Goal: Task Accomplishment & Management: Manage account settings

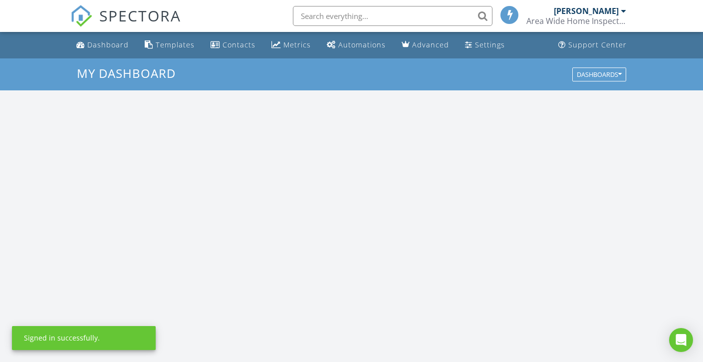
scroll to position [924, 718]
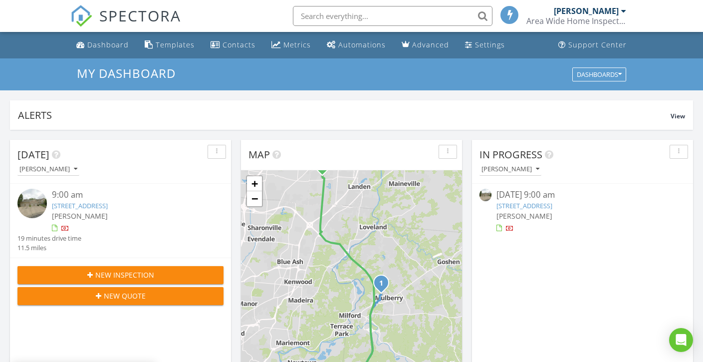
click at [518, 208] on link "[STREET_ADDRESS]" at bounding box center [524, 205] width 56 height 9
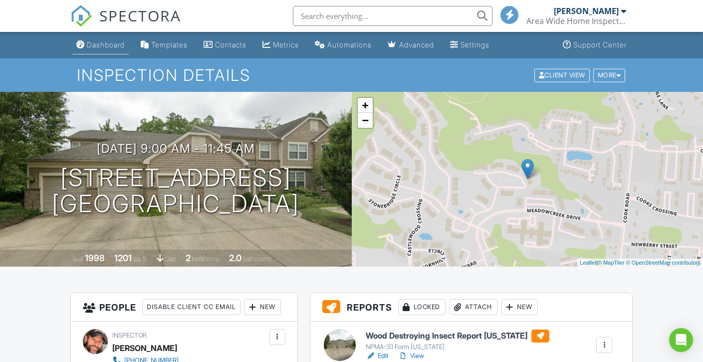
click at [90, 41] on div "Dashboard" at bounding box center [106, 44] width 38 height 8
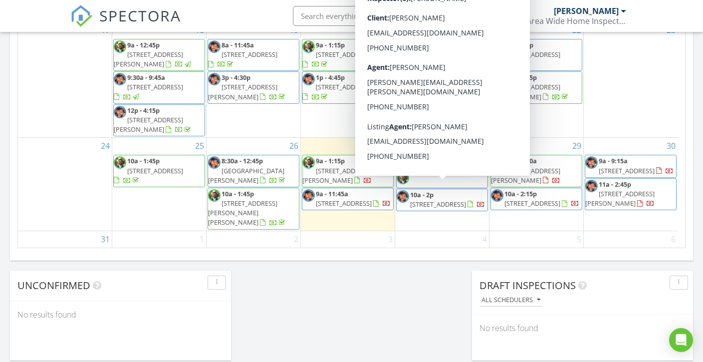
scroll to position [129, 0]
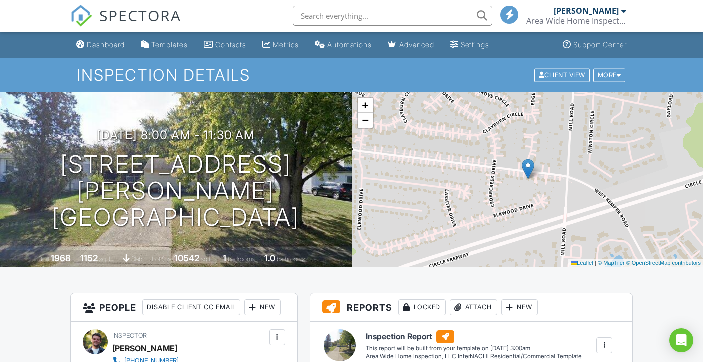
click at [114, 43] on div "Dashboard" at bounding box center [106, 44] width 38 height 8
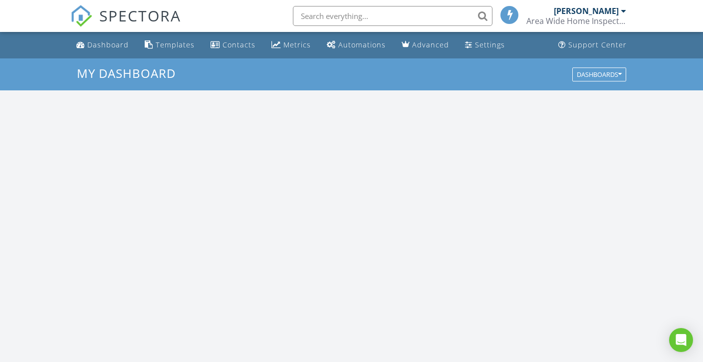
scroll to position [924, 718]
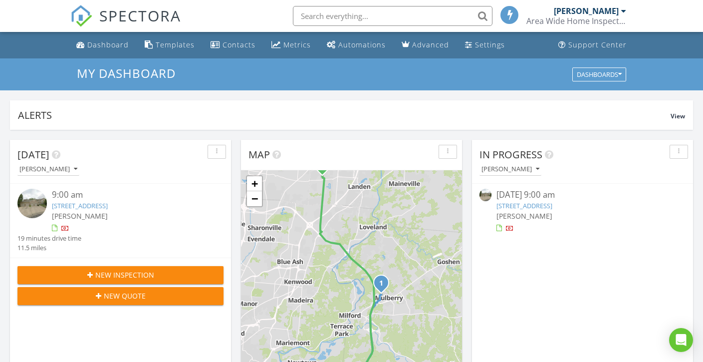
click at [510, 213] on span "[PERSON_NAME]" at bounding box center [524, 215] width 56 height 9
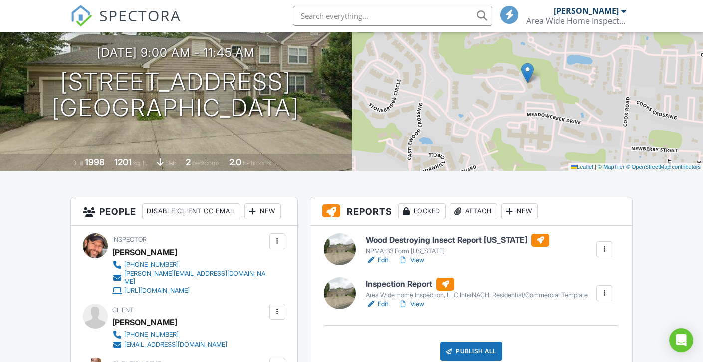
scroll to position [125, 0]
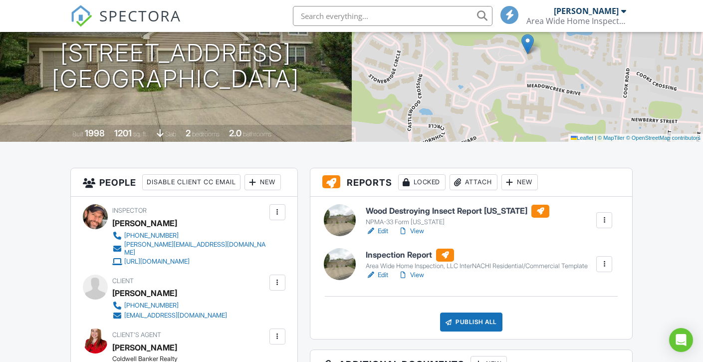
click at [385, 233] on link "Edit" at bounding box center [377, 231] width 22 height 10
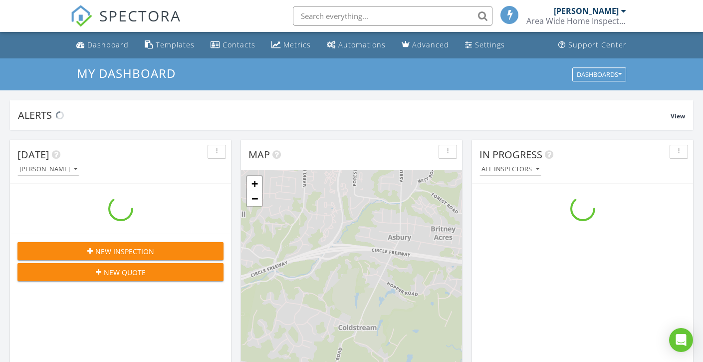
scroll to position [924, 718]
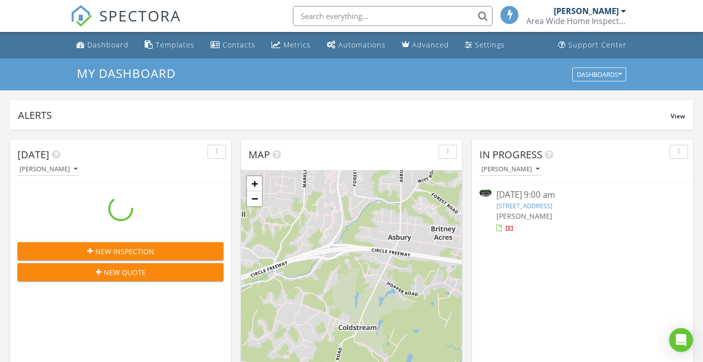
click at [518, 209] on link "[STREET_ADDRESS]" at bounding box center [524, 205] width 56 height 9
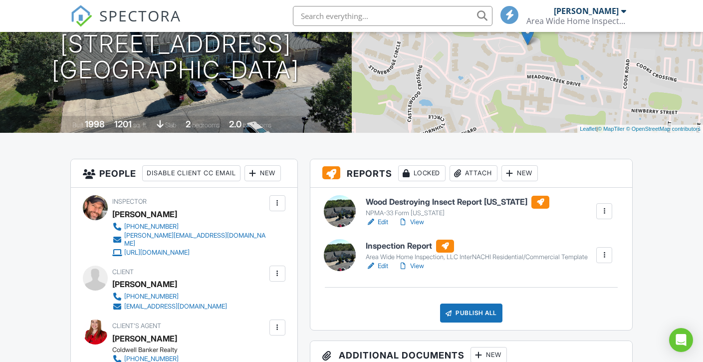
scroll to position [140, 0]
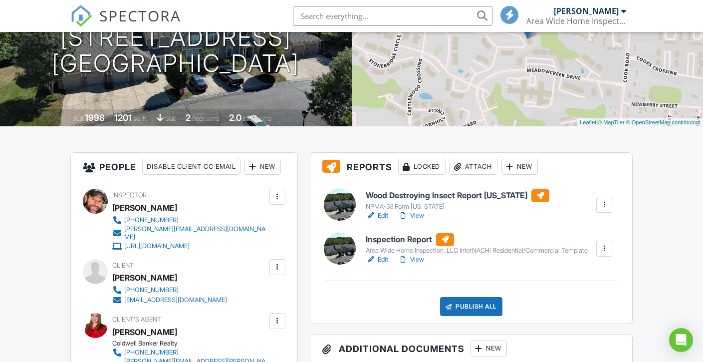
click at [378, 264] on link "Edit" at bounding box center [377, 259] width 22 height 10
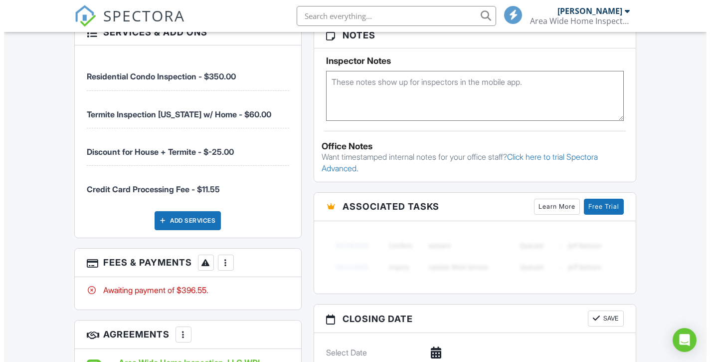
scroll to position [722, 0]
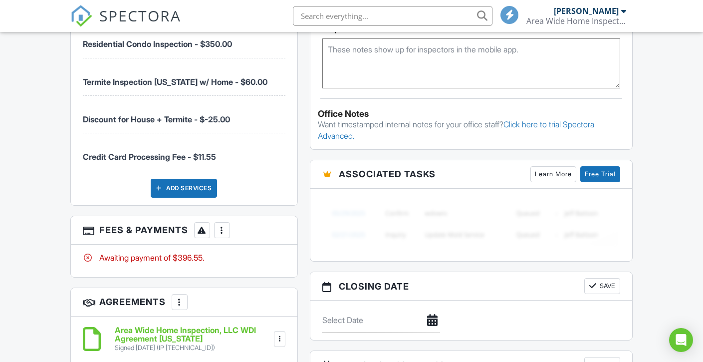
click at [224, 230] on div at bounding box center [222, 230] width 10 height 10
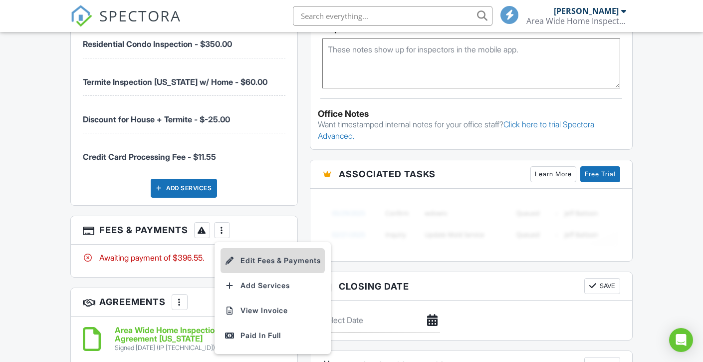
click at [261, 252] on li "Edit Fees & Payments" at bounding box center [273, 260] width 104 height 25
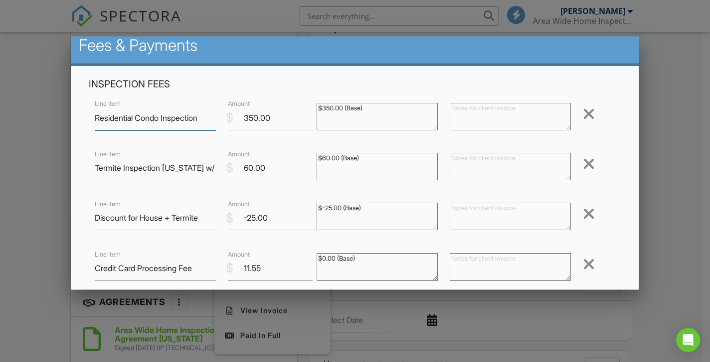
scroll to position [28, 0]
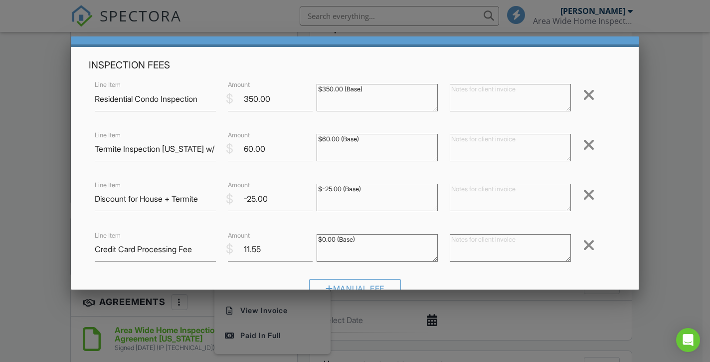
click at [588, 245] on div "Remove" at bounding box center [599, 245] width 44 height 16
click at [583, 246] on div at bounding box center [589, 245] width 12 height 16
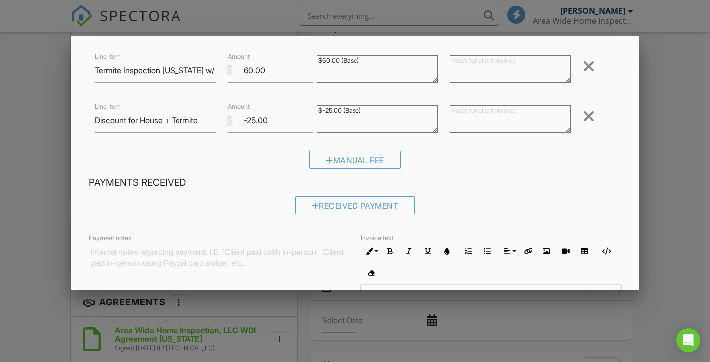
scroll to position [224, 0]
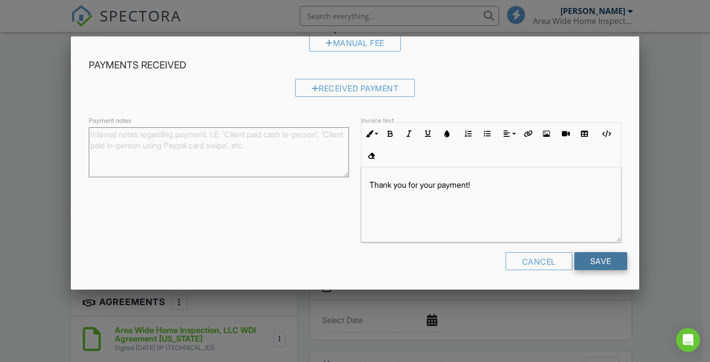
click at [612, 257] on input "Save" at bounding box center [601, 261] width 53 height 18
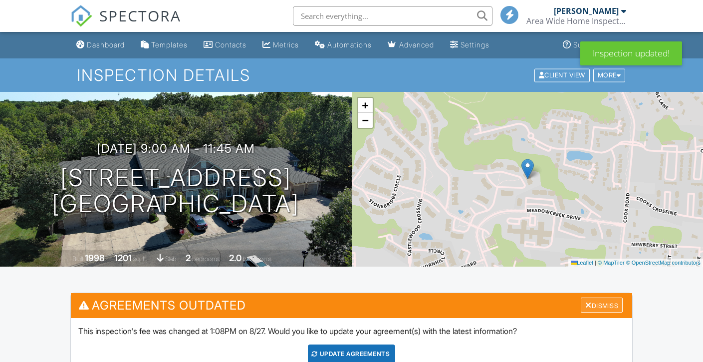
click at [591, 302] on div "Dismiss" at bounding box center [602, 304] width 42 height 15
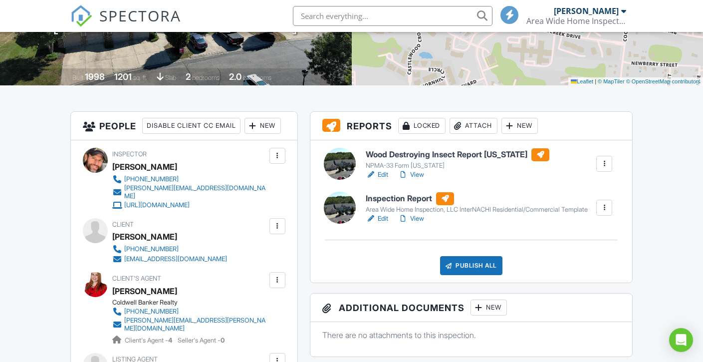
scroll to position [207, 0]
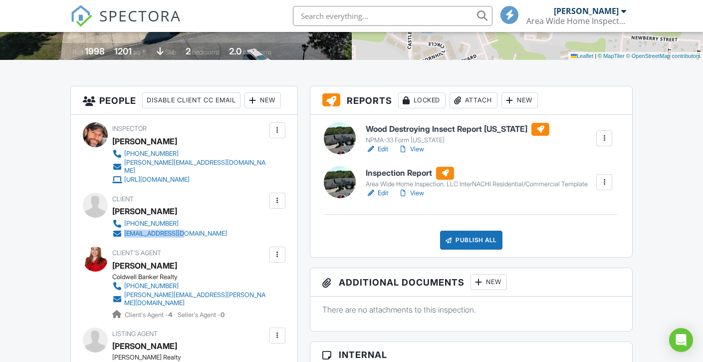
copy link "[EMAIL_ADDRESS][DOMAIN_NAME]"
copy link "[PERSON_NAME][EMAIL_ADDRESS][PERSON_NAME][DOMAIN_NAME]"
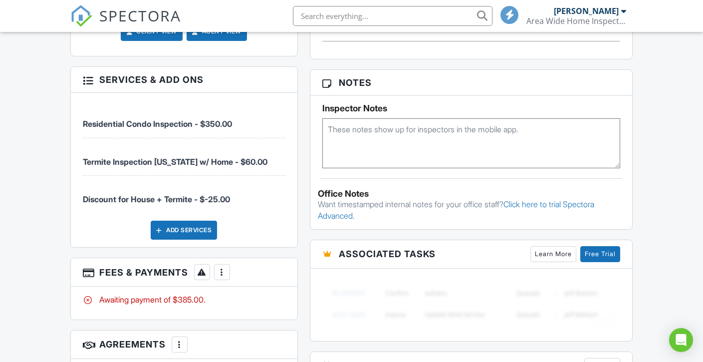
scroll to position [708, 0]
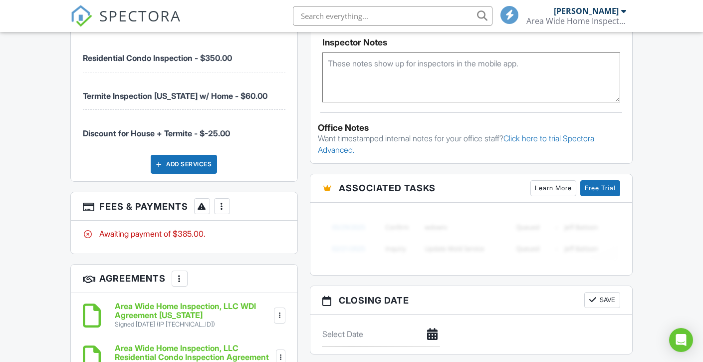
click at [226, 202] on div at bounding box center [222, 206] width 10 height 10
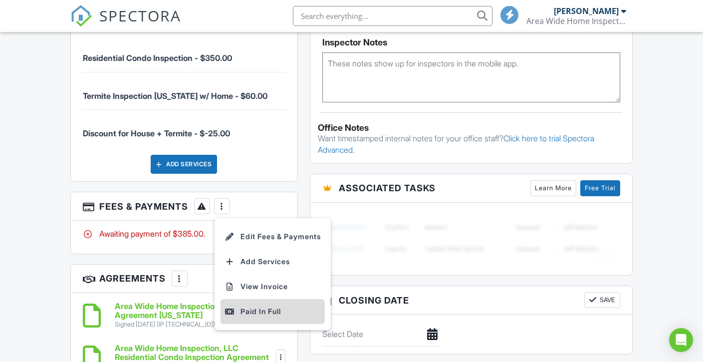
click at [265, 301] on li "Paid In Full" at bounding box center [273, 311] width 104 height 25
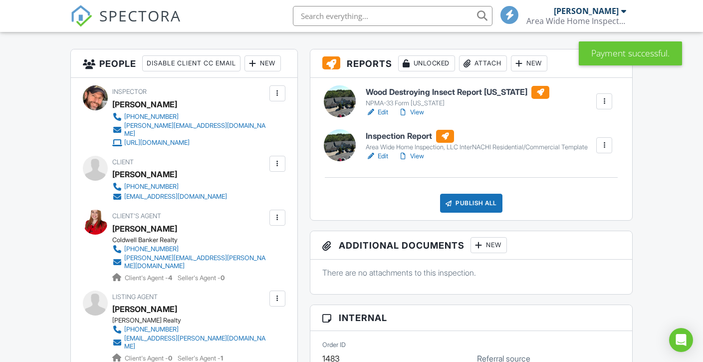
click at [471, 213] on div "Publish All" at bounding box center [471, 203] width 62 height 19
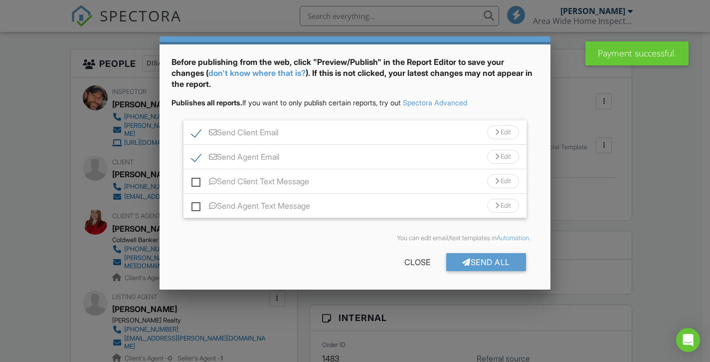
scroll to position [31, 0]
click at [474, 261] on div "Send All" at bounding box center [487, 262] width 80 height 18
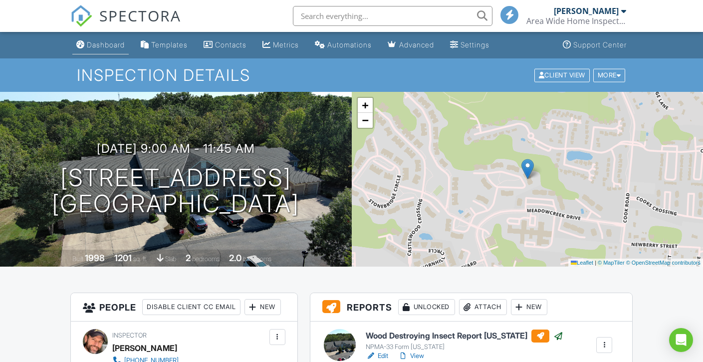
click at [107, 46] on div "Dashboard" at bounding box center [106, 44] width 38 height 8
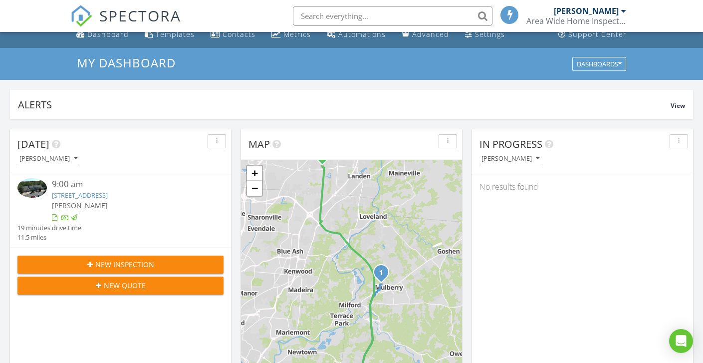
scroll to position [7, 0]
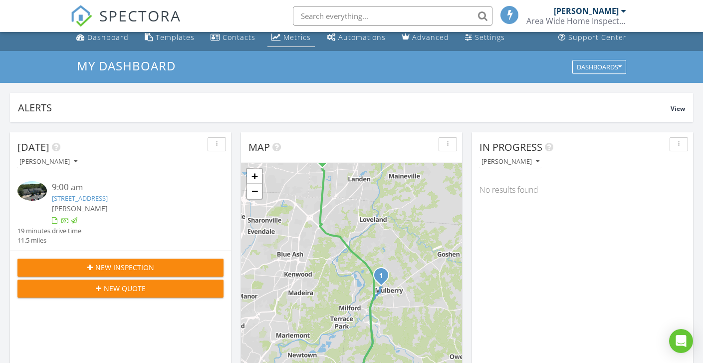
click at [290, 39] on div "Metrics" at bounding box center [296, 36] width 27 height 9
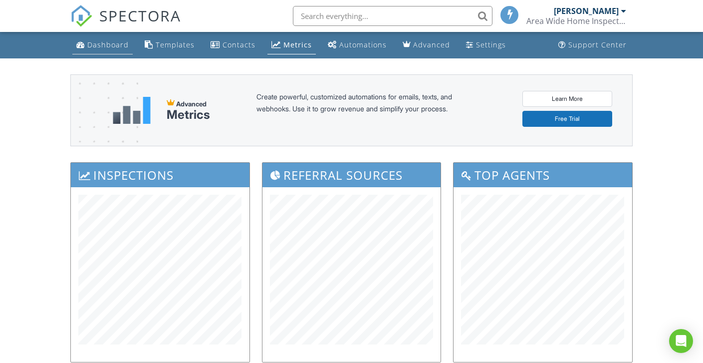
click at [109, 49] on div "Dashboard" at bounding box center [107, 44] width 41 height 9
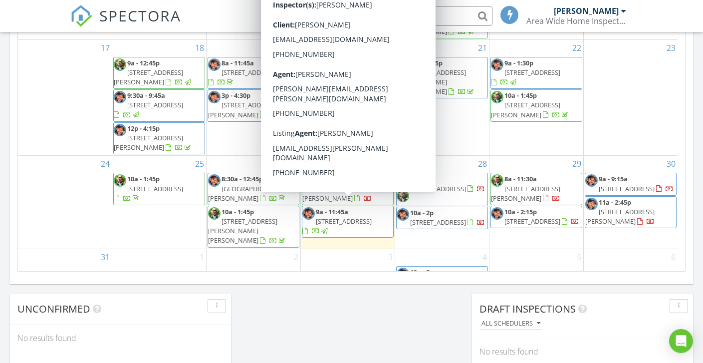
scroll to position [645, 0]
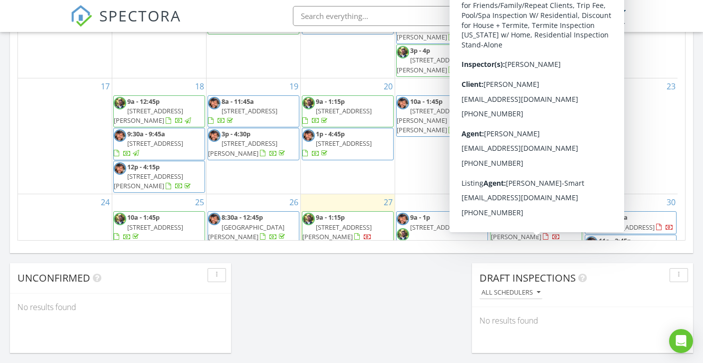
scroll to position [61, 0]
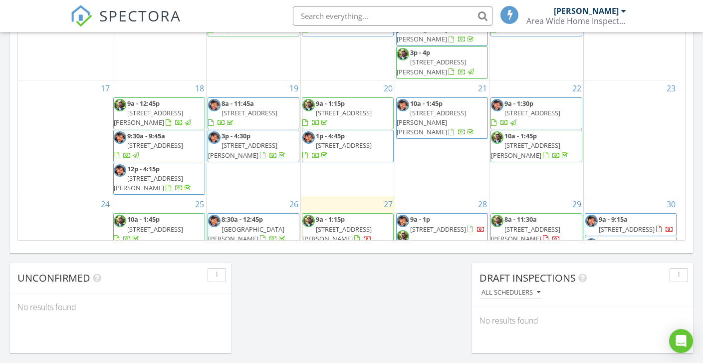
click at [507, 246] on link "10a - 2:15p [STREET_ADDRESS]" at bounding box center [536, 257] width 92 height 22
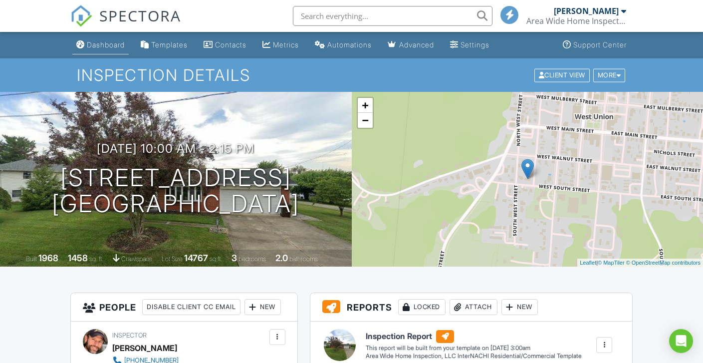
click at [111, 44] on div "Dashboard" at bounding box center [106, 44] width 38 height 8
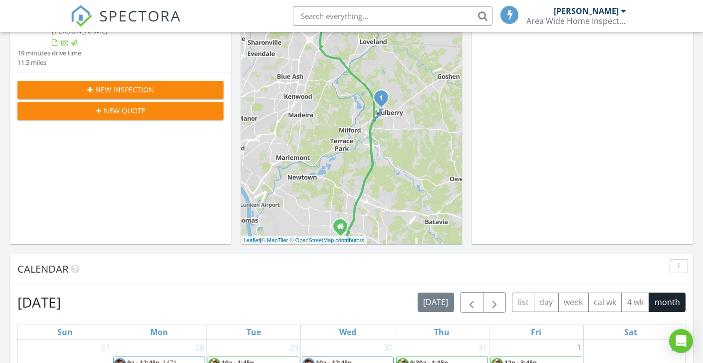
scroll to position [181, 0]
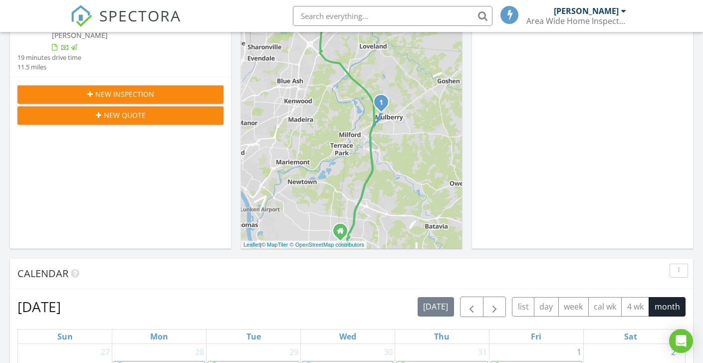
click at [601, 16] on div "Area Wide Home Inspection, LLC" at bounding box center [576, 21] width 100 height 10
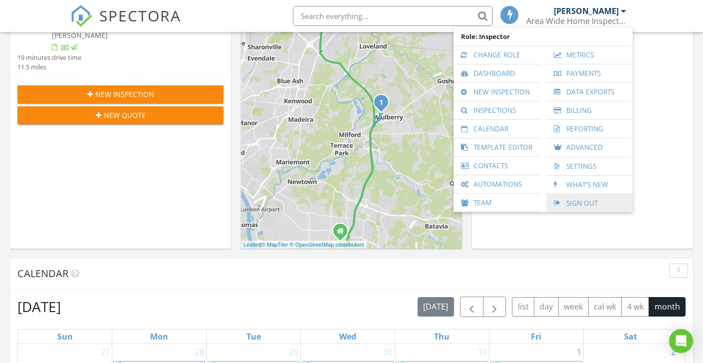
click at [580, 203] on link "Sign Out" at bounding box center [589, 203] width 76 height 18
